Goal: Task Accomplishment & Management: Manage account settings

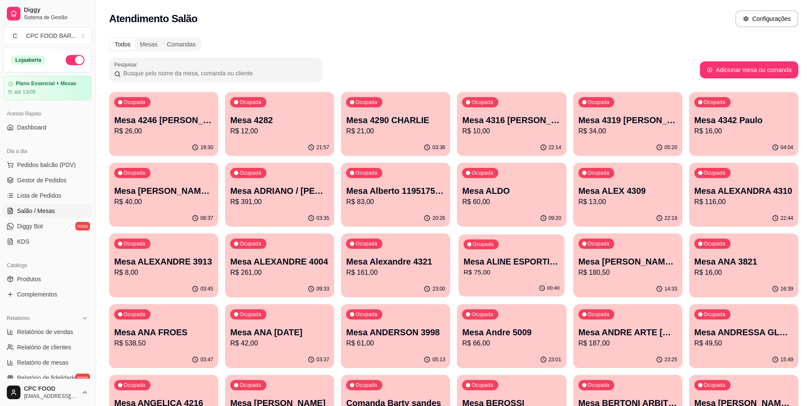
click at [510, 279] on div "Ocupada Mesa ALINE ESPORTISTA R$ 75,00" at bounding box center [512, 257] width 106 height 46
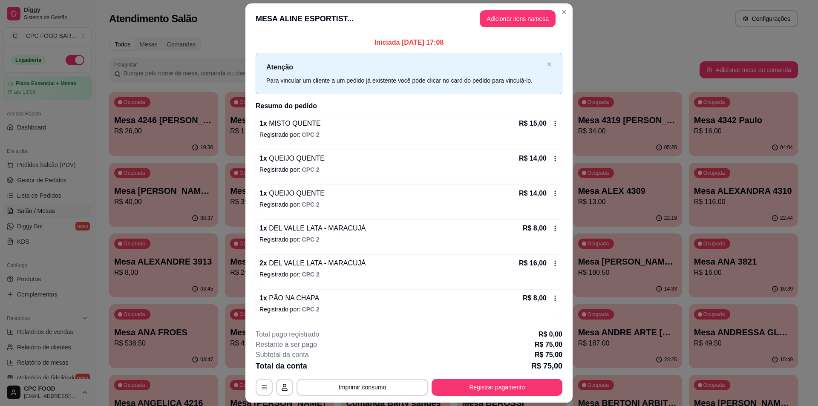
click at [551, 162] on div "R$ 14,00" at bounding box center [539, 158] width 40 height 10
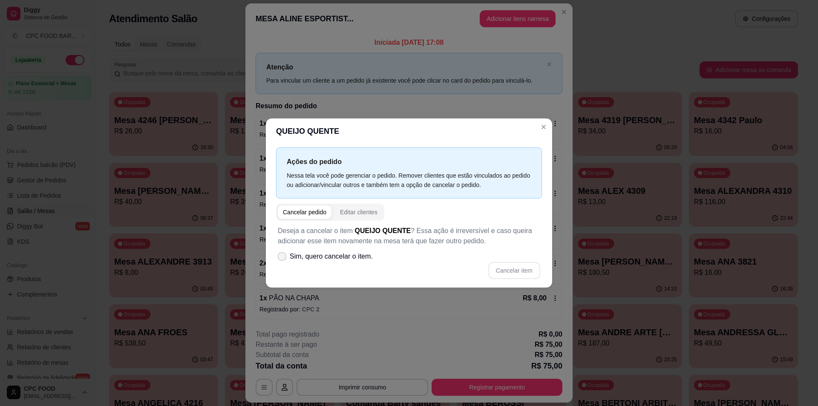
click at [335, 262] on span "Sim, quero cancelar o item." at bounding box center [331, 257] width 83 height 10
click at [283, 262] on input "Sim, quero cancelar o item." at bounding box center [281, 261] width 6 height 6
checkbox input "true"
click at [523, 266] on button "Cancelar item" at bounding box center [515, 270] width 52 height 17
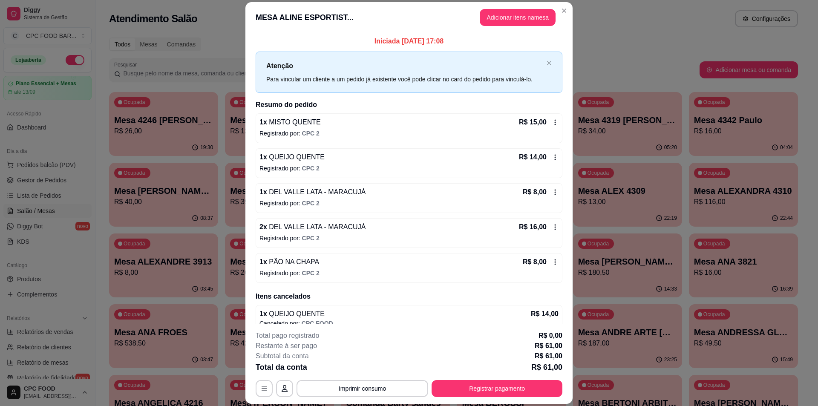
click at [552, 191] on icon at bounding box center [555, 192] width 7 height 7
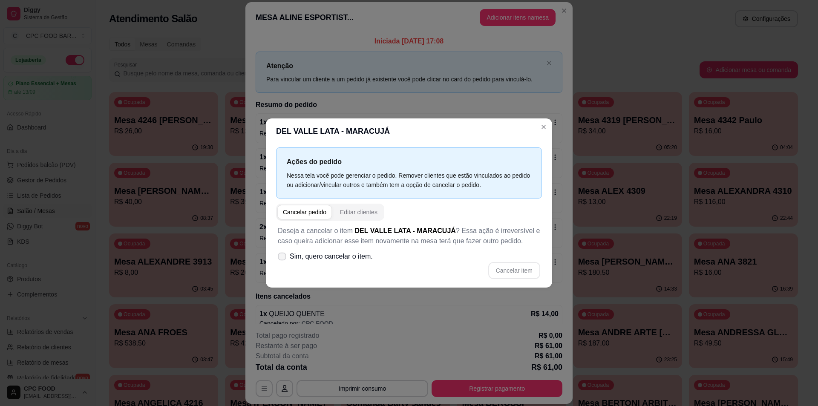
click at [306, 261] on span "Sim, quero cancelar o item." at bounding box center [331, 257] width 83 height 10
click at [283, 261] on input "Sim, quero cancelar o item." at bounding box center [281, 261] width 6 height 6
checkbox input "true"
click at [525, 269] on button "Cancelar item" at bounding box center [515, 270] width 52 height 17
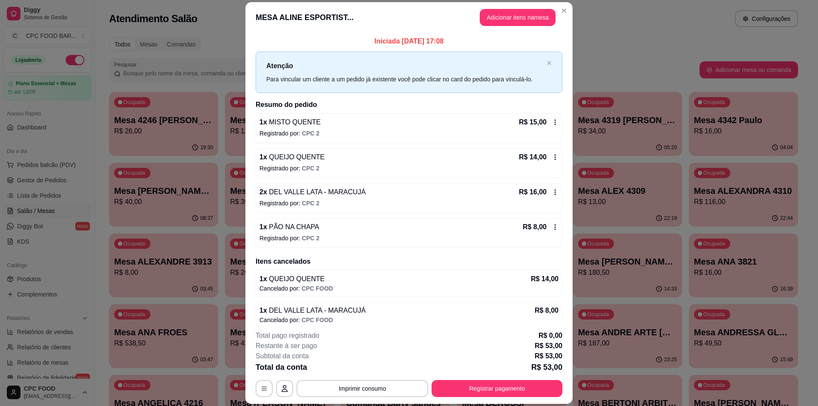
click at [552, 228] on icon at bounding box center [555, 227] width 7 height 7
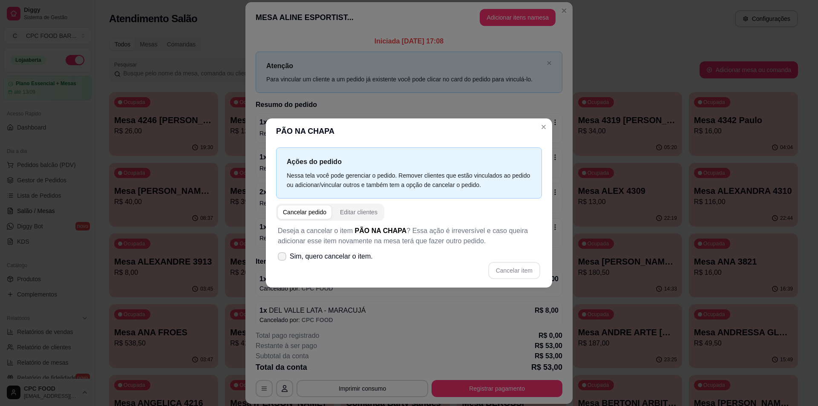
click at [357, 258] on span "Sim, quero cancelar o item." at bounding box center [331, 257] width 83 height 10
click at [283, 258] on input "Sim, quero cancelar o item." at bounding box center [281, 261] width 6 height 6
checkbox input "true"
click at [522, 269] on button "Cancelar item" at bounding box center [514, 270] width 51 height 17
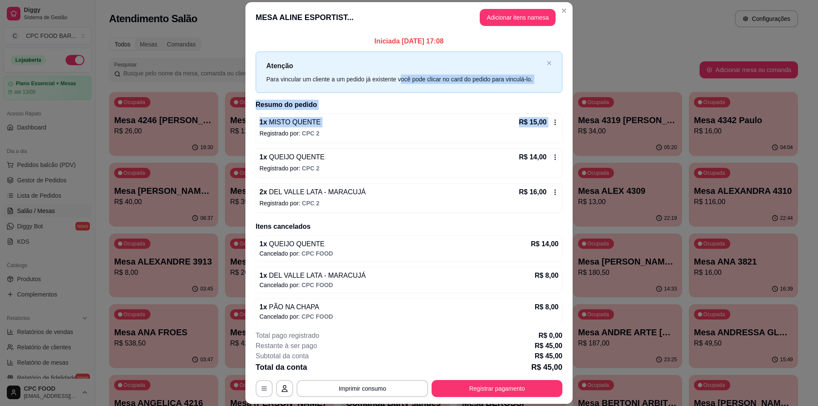
drag, startPoint x: 542, startPoint y: 125, endPoint x: 397, endPoint y: 89, distance: 149.5
click at [397, 89] on div "Iniciada [DATE] 17:08 Atenção Para vincular um cliente a um pedido já existente…" at bounding box center [409, 180] width 307 height 289
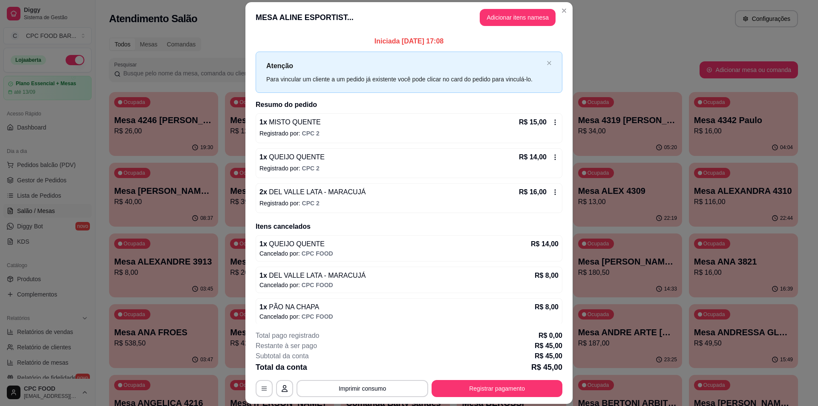
click at [552, 38] on p "Iniciada [DATE] 17:08" at bounding box center [409, 41] width 307 height 10
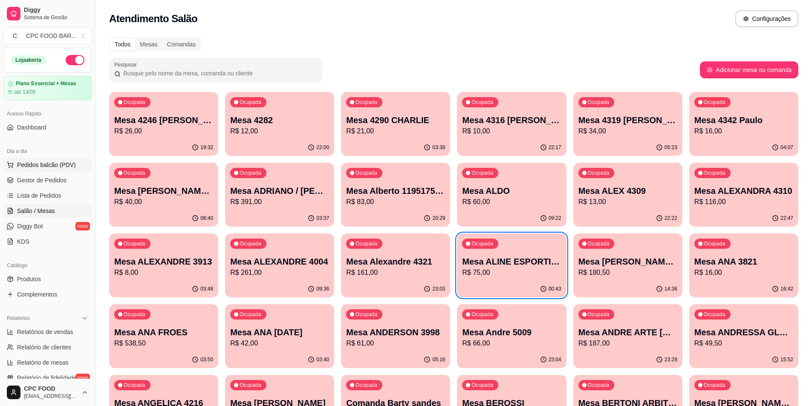
click at [32, 167] on span "Pedidos balcão (PDV)" at bounding box center [46, 165] width 59 height 9
click at [504, 247] on div "Ocupada Mesa ALINE ESPORTISTA R$ 75,00" at bounding box center [511, 257] width 109 height 47
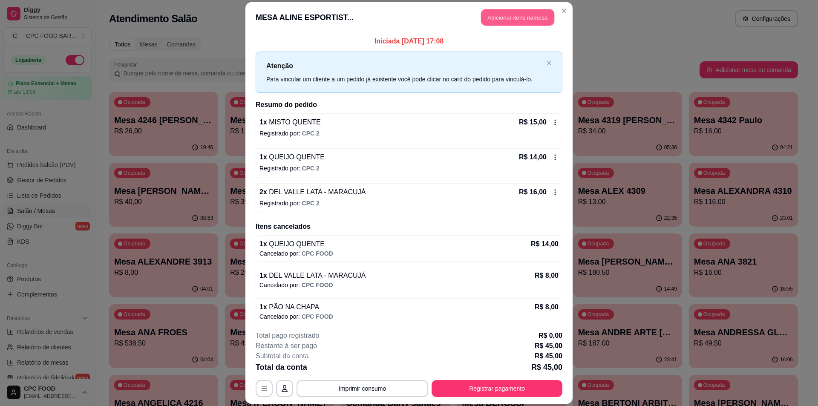
click at [513, 20] on button "Adicionar itens na mesa" at bounding box center [517, 17] width 73 height 17
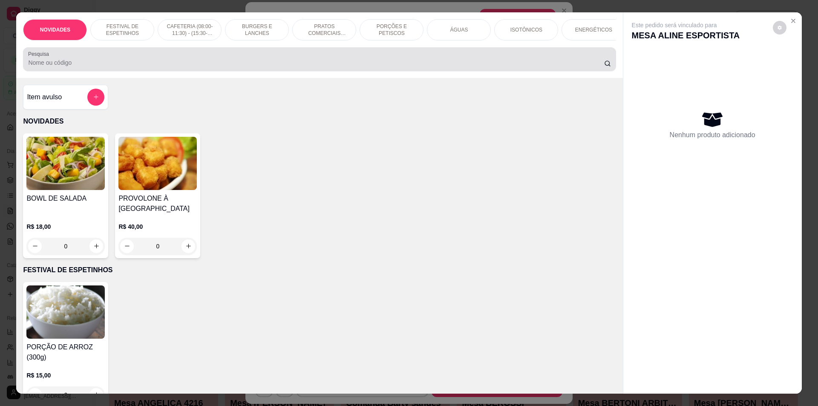
click at [225, 67] on input "Pesquisa" at bounding box center [316, 62] width 576 height 9
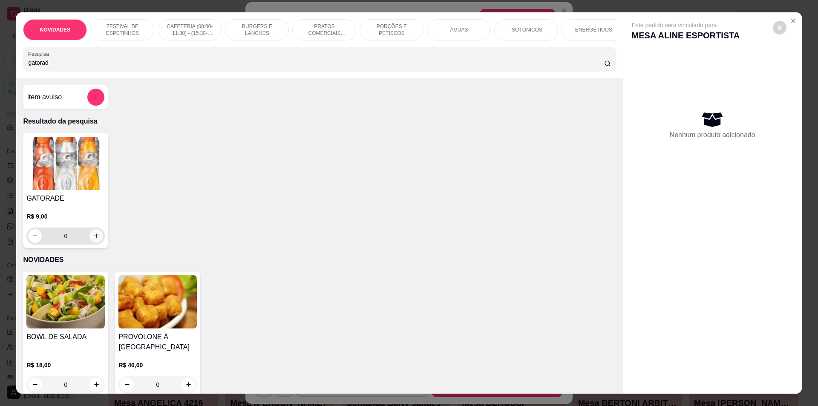
type input "gatorad"
click at [93, 238] on button "increase-product-quantity" at bounding box center [97, 236] width 14 height 14
type input "1"
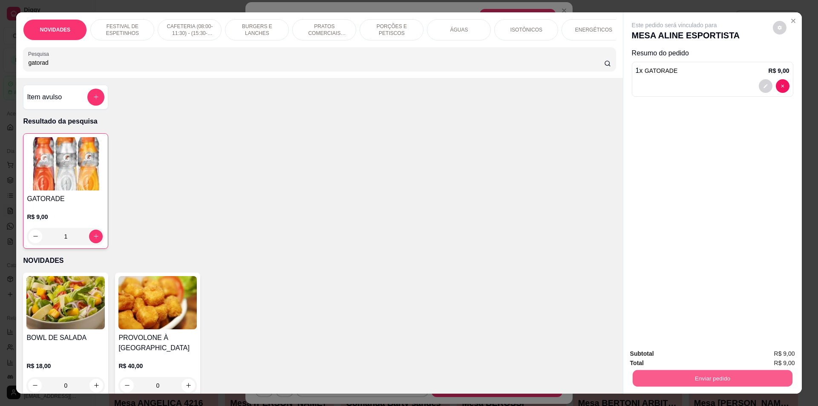
click at [737, 384] on button "Enviar pedido" at bounding box center [713, 378] width 160 height 17
click at [684, 358] on button "Não registrar e enviar pedido" at bounding box center [684, 358] width 89 height 16
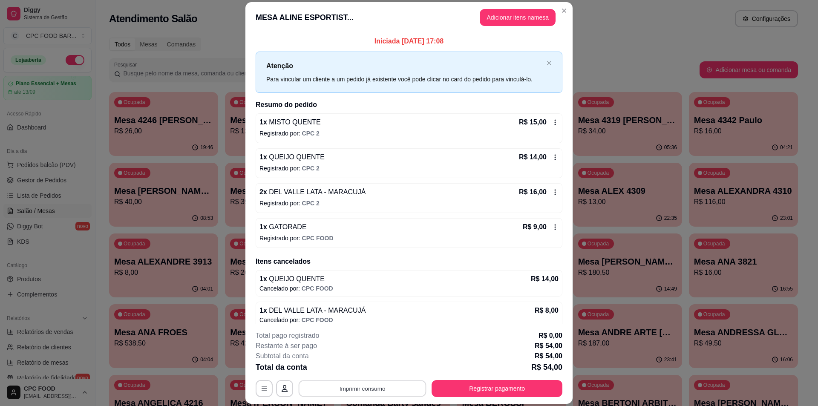
click at [335, 387] on button "Imprimir consumo" at bounding box center [363, 389] width 128 height 17
click at [647, 59] on div "**********" at bounding box center [409, 203] width 818 height 406
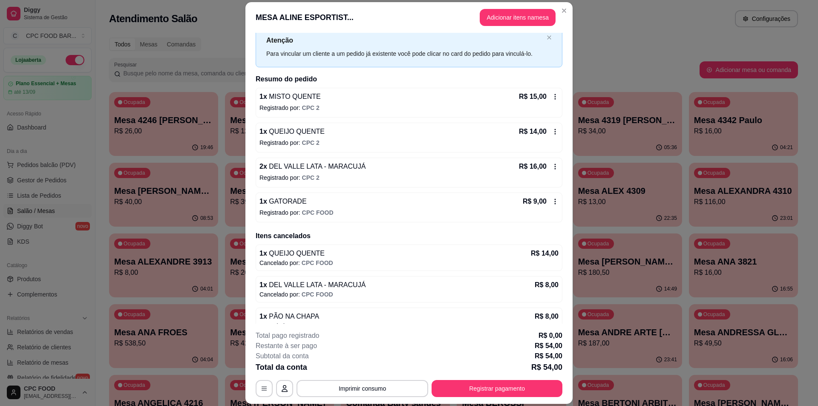
scroll to position [39, 0]
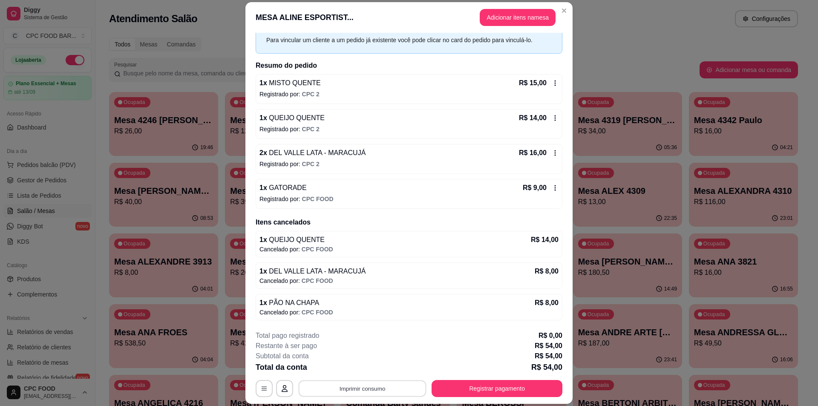
click at [386, 383] on button "Imprimir consumo" at bounding box center [363, 389] width 128 height 17
click at [632, 6] on div "**********" at bounding box center [409, 203] width 818 height 406
click at [514, 394] on button "Registrar pagamento" at bounding box center [497, 389] width 127 height 17
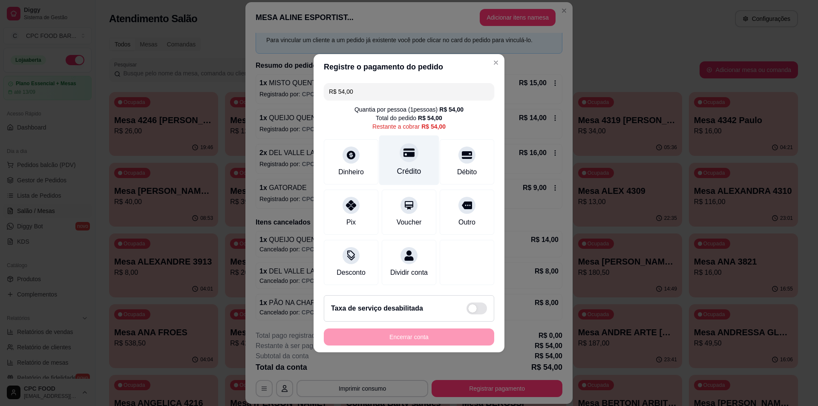
click at [402, 156] on div "Crédito" at bounding box center [409, 160] width 60 height 50
type input "R$ 0,00"
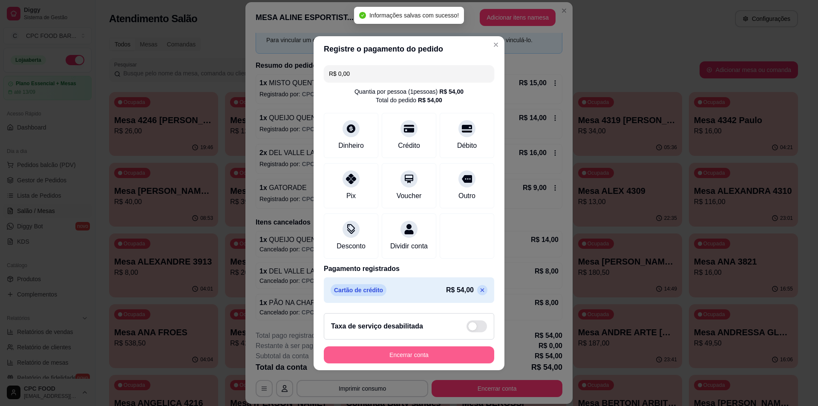
click at [438, 358] on button "Encerrar conta" at bounding box center [409, 355] width 171 height 17
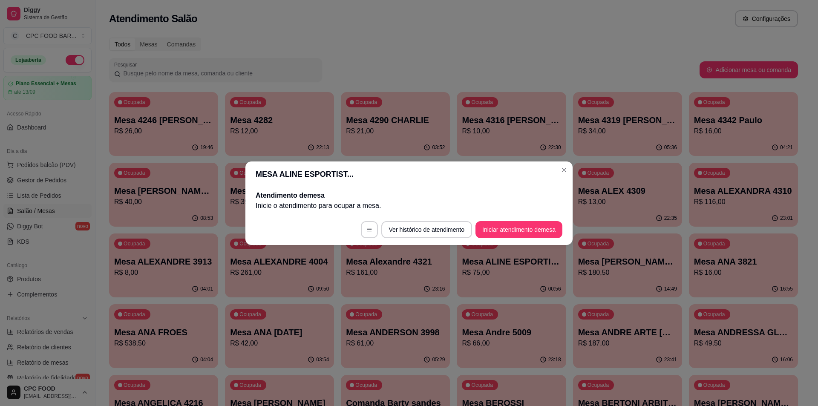
scroll to position [0, 0]
